Goal: Communication & Community: Participate in discussion

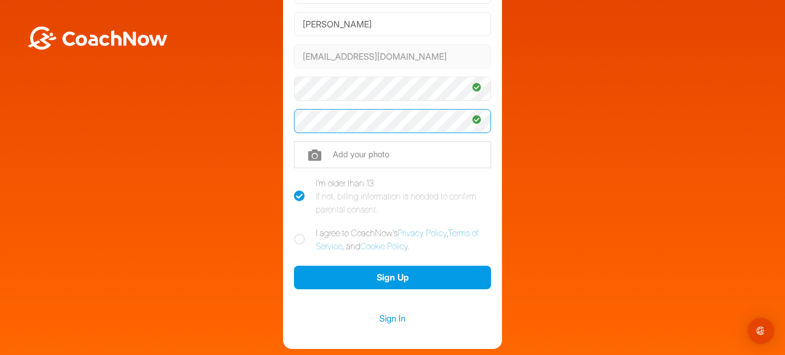
scroll to position [164, 0]
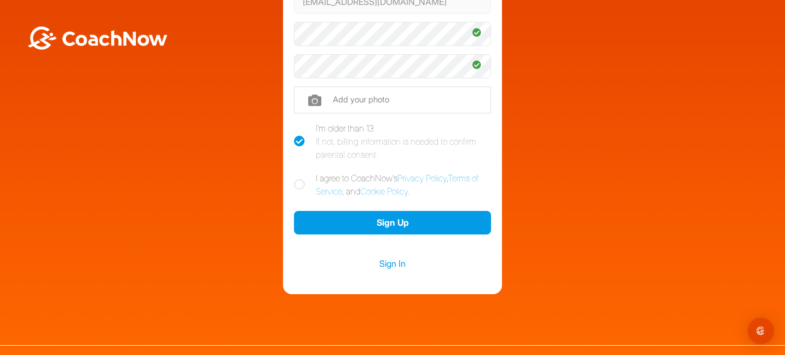
click at [294, 184] on icon at bounding box center [299, 184] width 11 height 11
click at [294, 178] on input "I agree to CoachNow's Privacy Policy , Terms of Service , and Cookie Policy ." at bounding box center [297, 174] width 7 height 7
checkbox input "true"
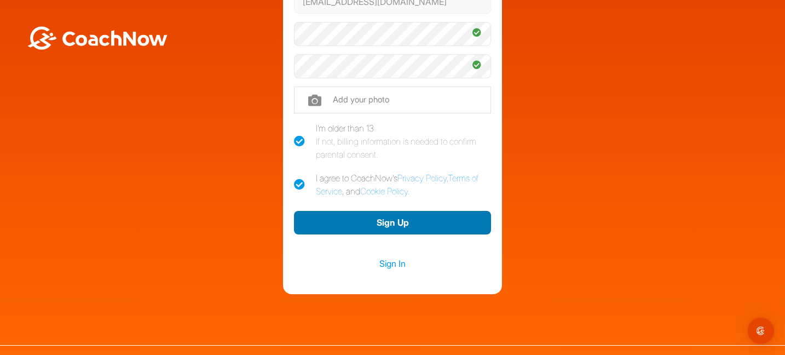
click at [369, 217] on button "Sign Up" at bounding box center [392, 223] width 197 height 24
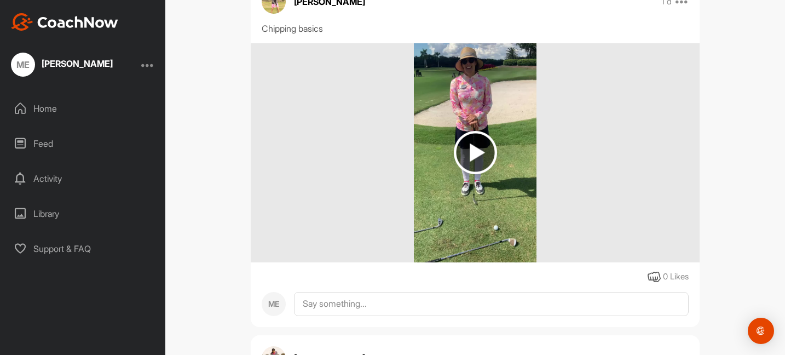
scroll to position [274, 0]
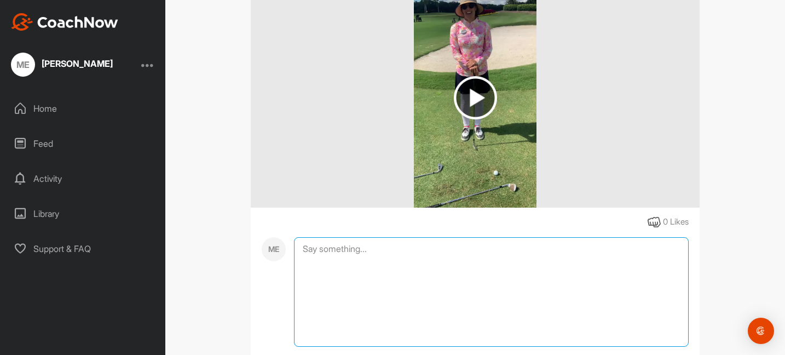
click at [348, 250] on textarea at bounding box center [491, 291] width 395 height 109
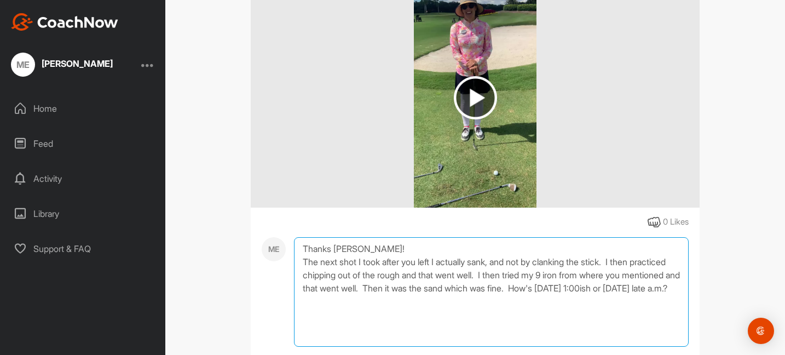
click at [337, 301] on textarea "Thanks Renee! The next shot I took after you left I actually sank, and not by c…" at bounding box center [491, 291] width 395 height 109
click at [492, 302] on textarea "Thanks Renee! The next shot I took after you left I actually sank, and not by c…" at bounding box center [491, 291] width 395 height 109
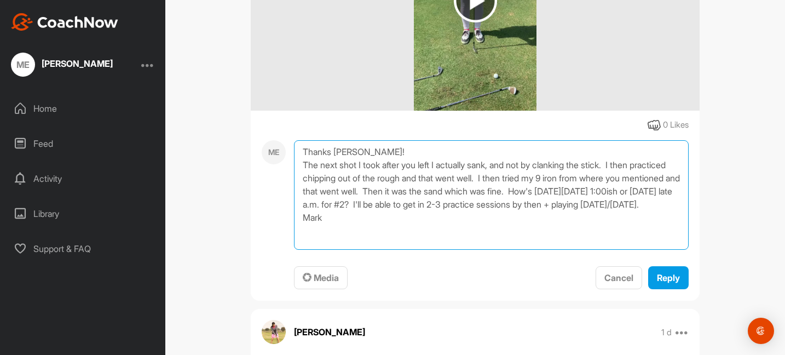
scroll to position [383, 0]
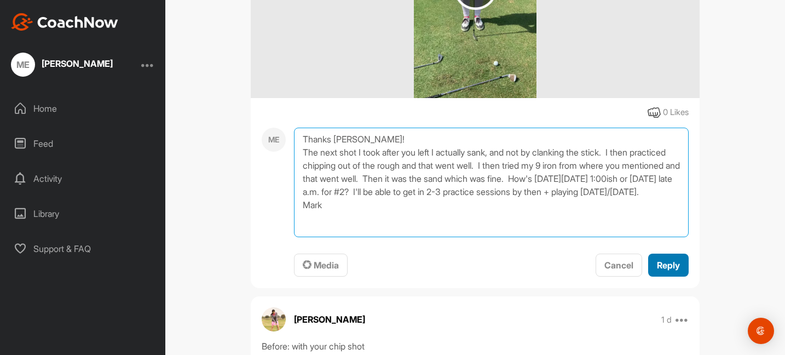
type textarea "Thanks Renee! The next shot I took after you left I actually sank, and not by c…"
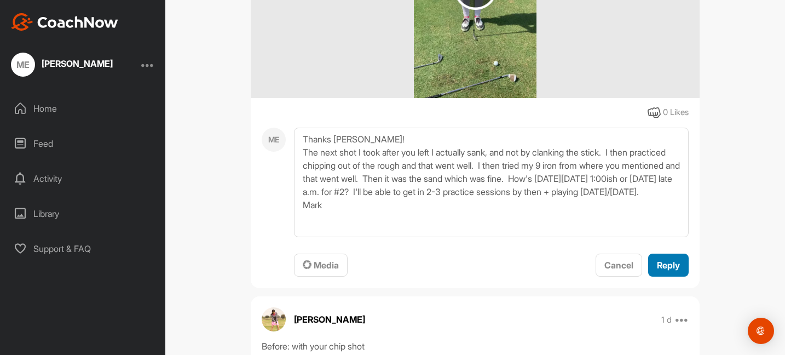
click at [660, 264] on span "Reply" at bounding box center [668, 264] width 23 height 11
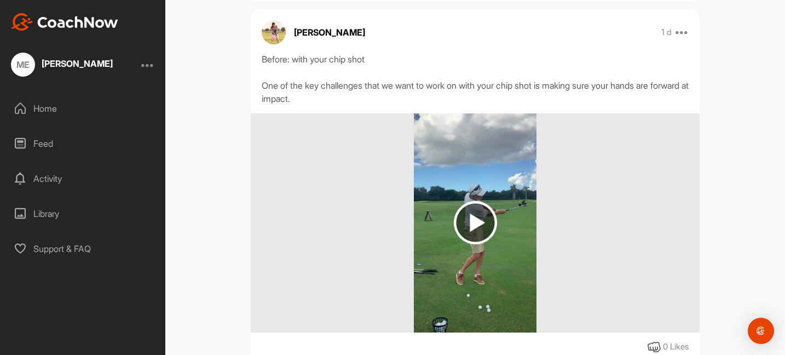
scroll to position [712, 0]
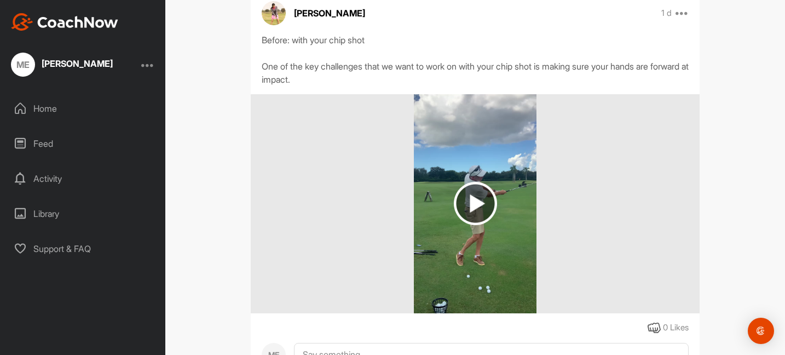
click at [470, 217] on img at bounding box center [475, 203] width 43 height 43
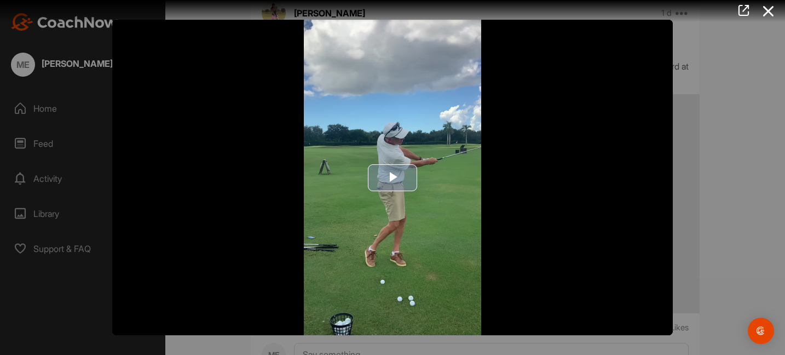
click at [392, 177] on span "Video Player" at bounding box center [392, 177] width 0 height 0
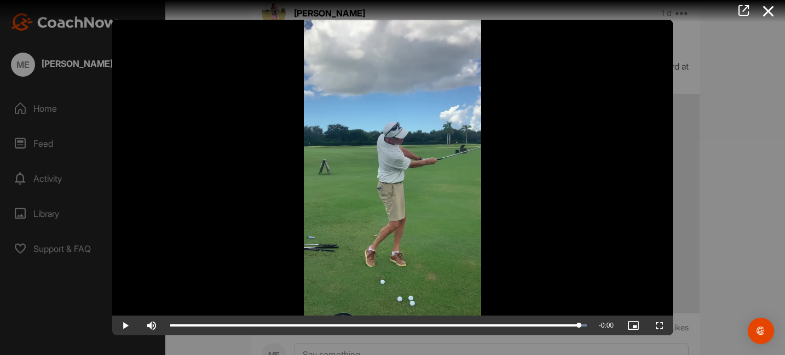
drag, startPoint x: 587, startPoint y: 323, endPoint x: 467, endPoint y: 338, distance: 121.3
click at [467, 338] on div "Video Player is loading. Play Video Play Skip Backward Skip Forward Mute Curren…" at bounding box center [392, 177] width 785 height 355
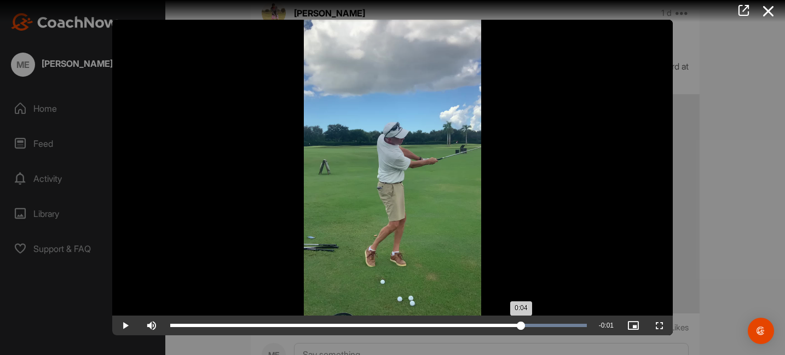
drag, startPoint x: 578, startPoint y: 326, endPoint x: 521, endPoint y: 321, distance: 57.1
click at [521, 324] on div "0:04" at bounding box center [345, 325] width 351 height 3
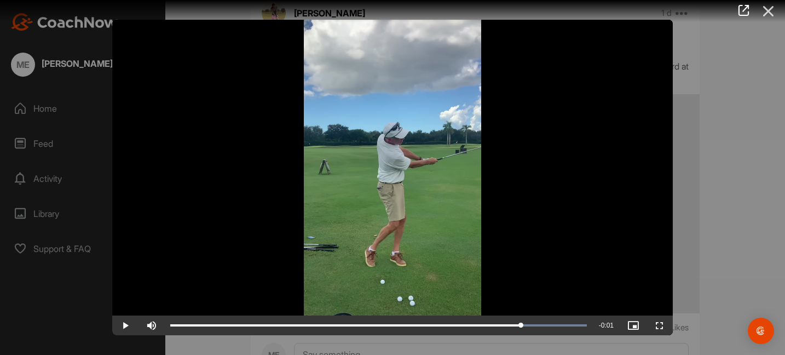
drag, startPoint x: 772, startPoint y: 9, endPoint x: 766, endPoint y: 11, distance: 6.4
click at [771, 9] on icon at bounding box center [768, 11] width 25 height 20
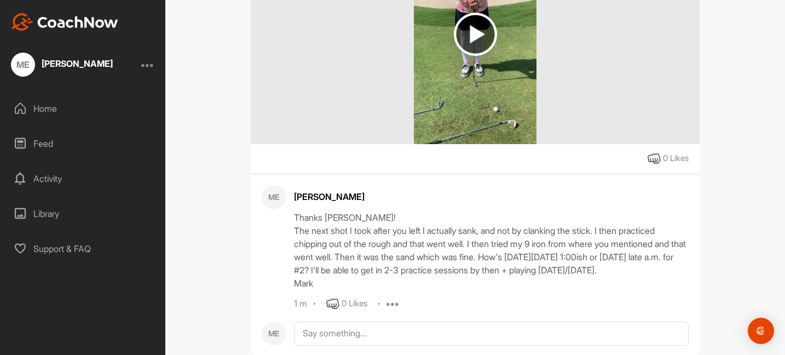
scroll to position [274, 0]
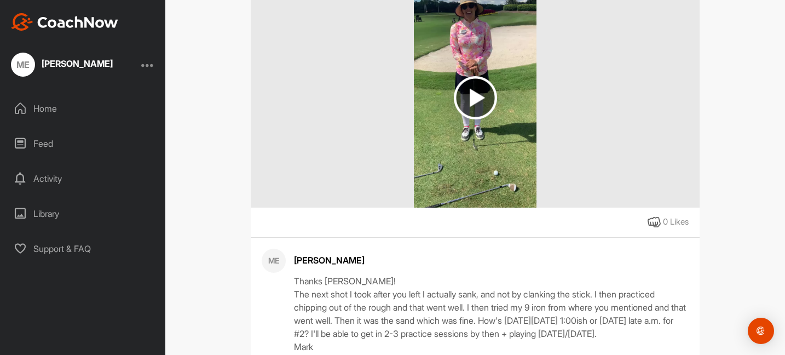
click at [467, 95] on img at bounding box center [475, 97] width 43 height 43
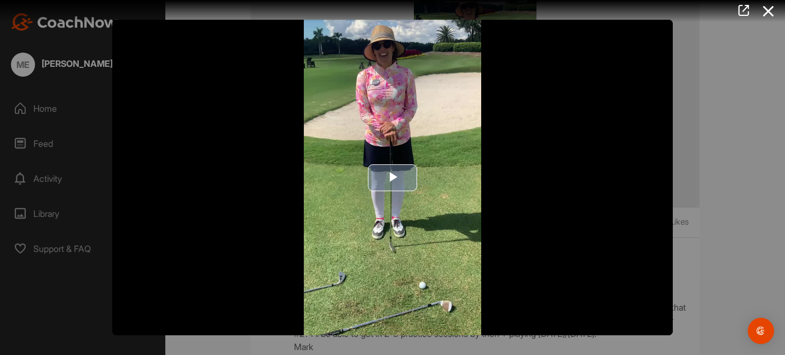
click at [392, 177] on span "Video Player" at bounding box center [392, 177] width 0 height 0
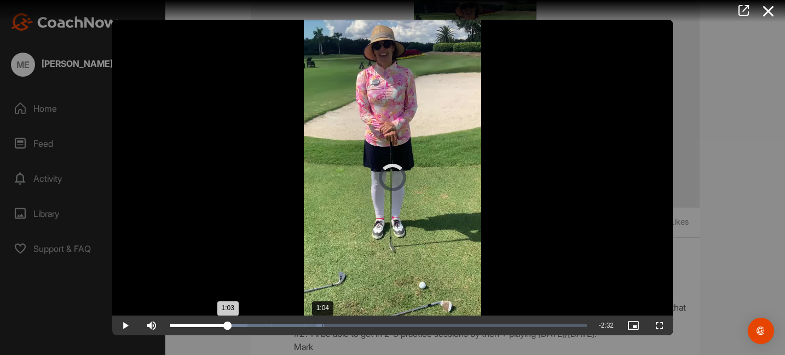
drag, startPoint x: 178, startPoint y: 322, endPoint x: 322, endPoint y: 327, distance: 144.6
click at [322, 327] on div "Loaded : 36.97% 1:04 1:03" at bounding box center [379, 325] width 428 height 20
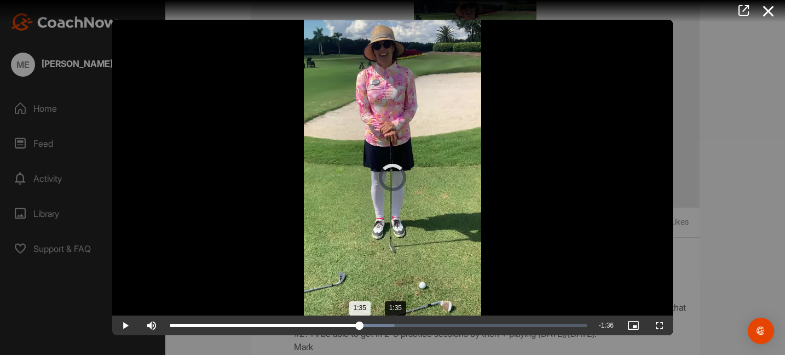
drag, startPoint x: 321, startPoint y: 326, endPoint x: 395, endPoint y: 323, distance: 73.9
click at [360, 324] on div "1:35" at bounding box center [264, 325] width 189 height 3
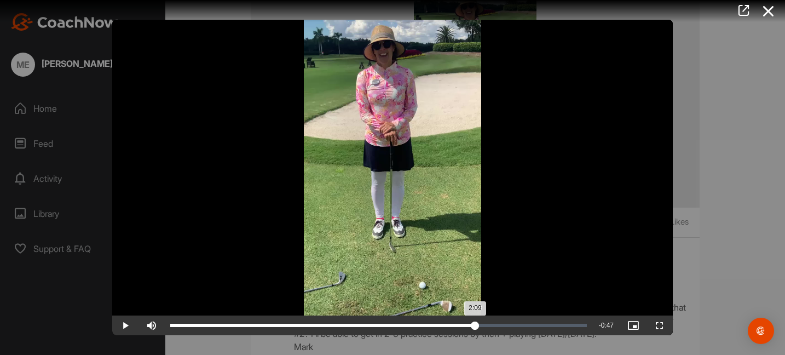
drag, startPoint x: 397, startPoint y: 323, endPoint x: 475, endPoint y: 322, distance: 78.3
click at [475, 324] on div "2:09" at bounding box center [322, 325] width 305 height 3
drag, startPoint x: 475, startPoint y: 322, endPoint x: 504, endPoint y: 322, distance: 28.5
click at [504, 324] on div "2:21" at bounding box center [336, 325] width 333 height 3
drag, startPoint x: 512, startPoint y: 322, endPoint x: 507, endPoint y: 319, distance: 5.9
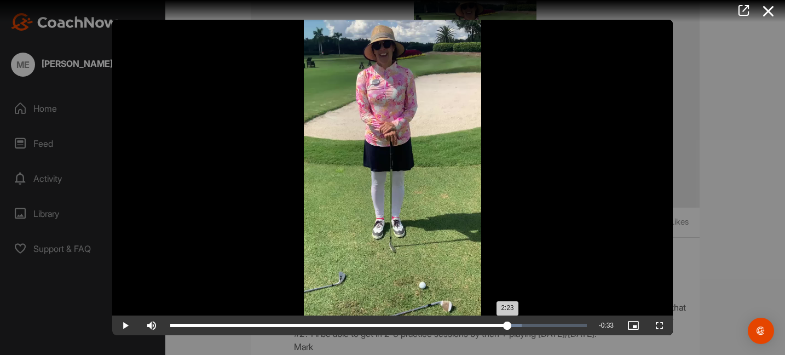
click at [507, 319] on div "Loaded : 84.40% 2:23 2:23" at bounding box center [379, 325] width 428 height 20
click at [508, 324] on div "2:23" at bounding box center [339, 325] width 338 height 3
drag, startPoint x: 511, startPoint y: 326, endPoint x: 503, endPoint y: 324, distance: 8.7
click at [504, 324] on div "2:22" at bounding box center [337, 325] width 334 height 3
drag, startPoint x: 516, startPoint y: 326, endPoint x: 505, endPoint y: 325, distance: 11.5
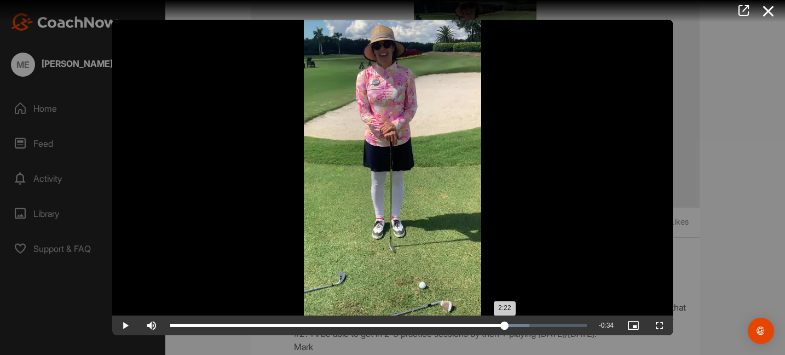
click at [505, 325] on div "2:22" at bounding box center [337, 325] width 334 height 3
drag, startPoint x: 126, startPoint y: 326, endPoint x: 119, endPoint y: 328, distance: 7.8
click at [124, 325] on span "Video Player" at bounding box center [125, 325] width 26 height 0
click at [506, 326] on div "2:22" at bounding box center [338, 325] width 336 height 3
click at [125, 325] on span "Video Player" at bounding box center [125, 325] width 26 height 0
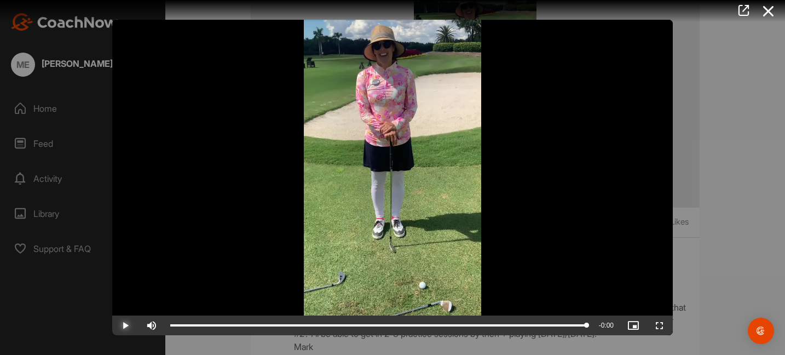
drag, startPoint x: 533, startPoint y: 326, endPoint x: 561, endPoint y: 313, distance: 30.4
click at [593, 325] on div "Play Skip Backward Skip Forward Mute 92% Current Time 2:56 / Duration 2:56 Load…" at bounding box center [392, 325] width 561 height 20
